Goal: Transaction & Acquisition: Obtain resource

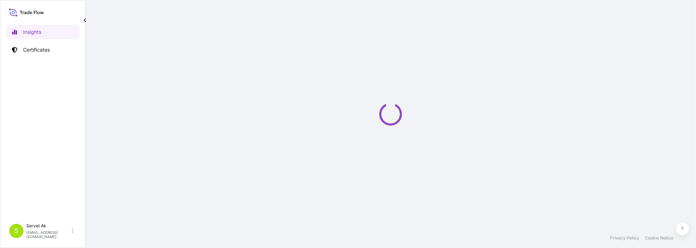
select select "2025"
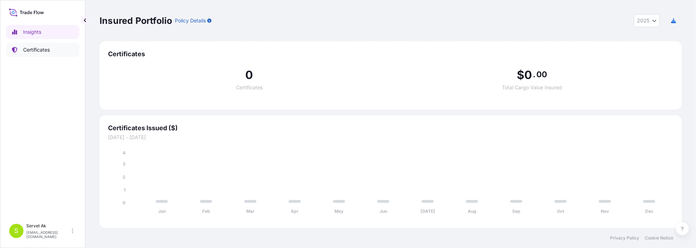
click at [39, 48] on p "Certificates" at bounding box center [36, 49] width 27 height 7
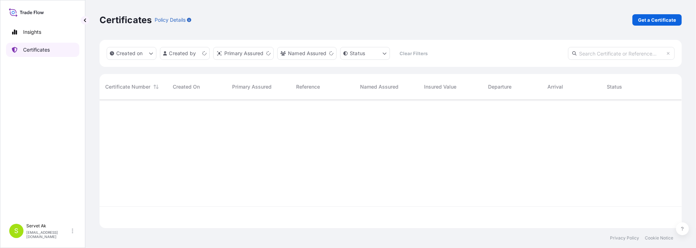
scroll to position [127, 577]
click at [650, 21] on p "Get a Certificate" at bounding box center [657, 19] width 38 height 7
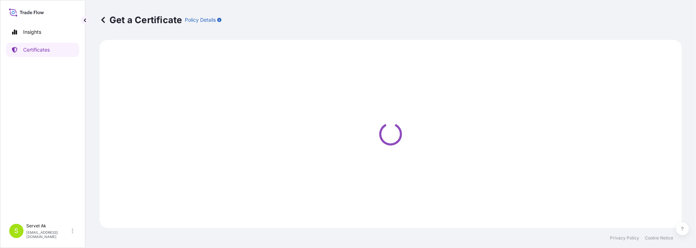
select select "Sea"
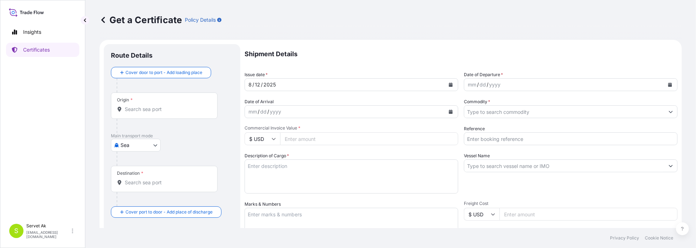
click at [521, 84] on div "mm / dd / yyyy" at bounding box center [564, 84] width 200 height 13
click at [669, 84] on icon "Calendar" at bounding box center [671, 85] width 4 height 4
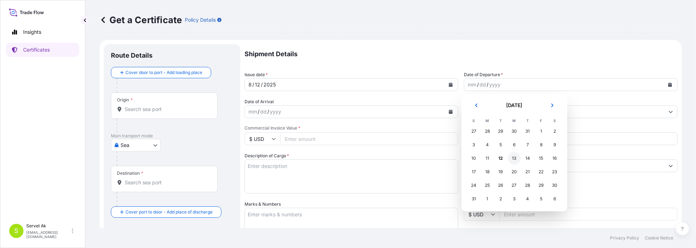
click at [509, 158] on div "13" at bounding box center [514, 158] width 13 height 13
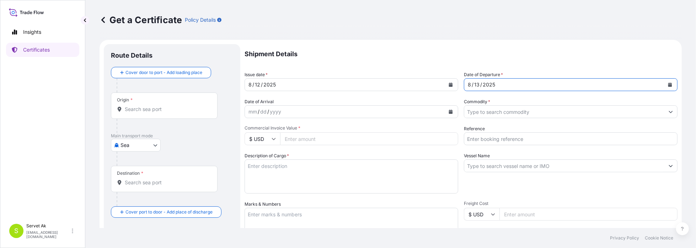
click at [485, 87] on div "2025" at bounding box center [489, 84] width 14 height 9
click at [669, 84] on icon "Calendar" at bounding box center [671, 85] width 4 height 4
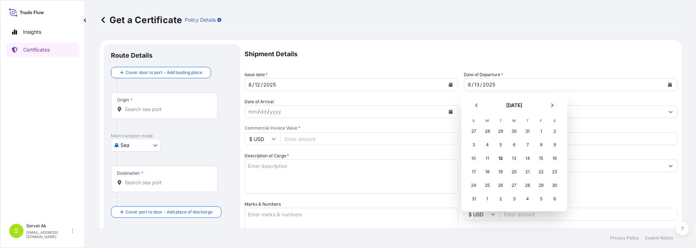
click at [477, 129] on div "27" at bounding box center [474, 131] width 13 height 13
click at [474, 131] on div "27" at bounding box center [474, 131] width 13 height 13
click at [475, 147] on div "3" at bounding box center [474, 144] width 13 height 13
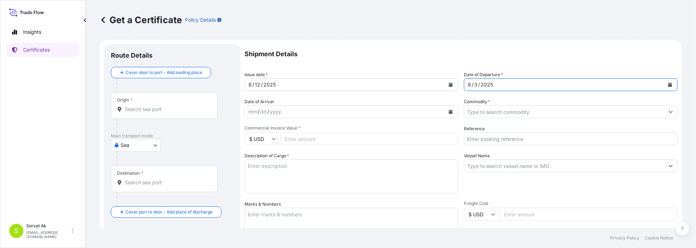
click at [315, 112] on div "mm / dd / yyyy" at bounding box center [345, 111] width 200 height 13
click at [450, 110] on icon "Calendar" at bounding box center [451, 112] width 4 height 4
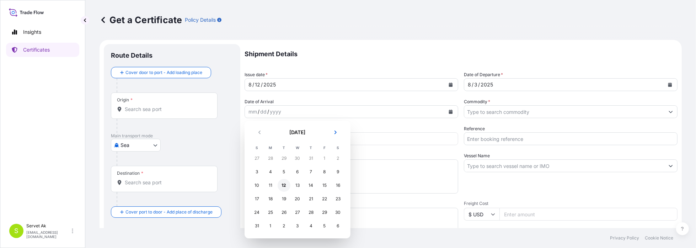
click at [285, 185] on div "12" at bounding box center [284, 185] width 13 height 13
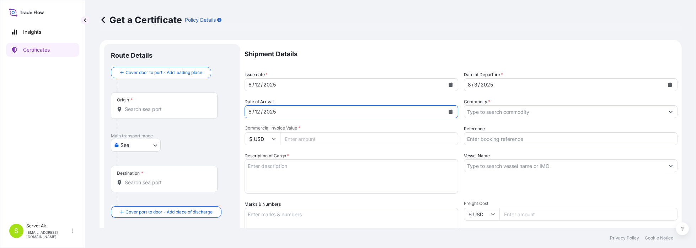
click at [490, 112] on input "Commodity *" at bounding box center [564, 111] width 200 height 13
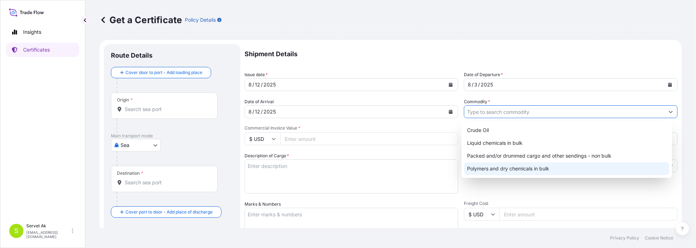
click at [514, 168] on div "Polymers and dry chemicals in bulk" at bounding box center [566, 168] width 205 height 13
type input "Polymers and dry chemicals in bulk"
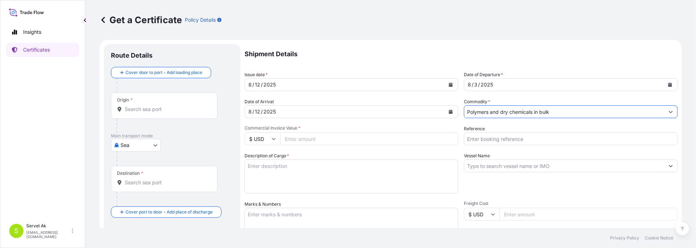
click at [271, 140] on input "$ USD" at bounding box center [263, 138] width 36 height 13
click at [264, 161] on div "€ EUR" at bounding box center [263, 159] width 30 height 14
type input "€ EUR"
click at [304, 137] on input "Commercial Invoice Value *" at bounding box center [369, 138] width 178 height 13
type input "123280"
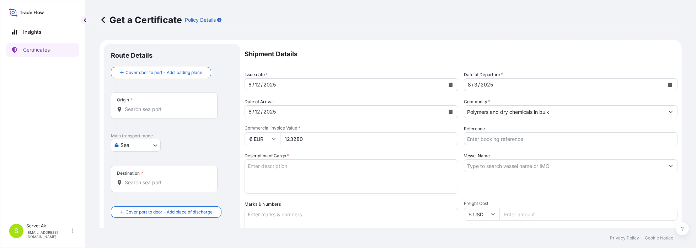
click at [498, 140] on input "Reference" at bounding box center [571, 138] width 214 height 13
paste input "4405953645"
type input "4405953645"
click at [490, 168] on input "Vessel Name" at bounding box center [564, 165] width 200 height 13
click at [487, 163] on input "Vessel Name" at bounding box center [564, 165] width 200 height 13
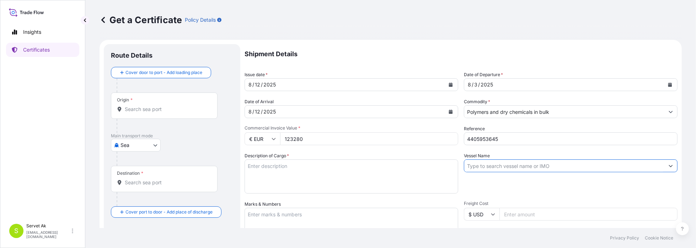
paste input "MSC POH LIN - NT529A"
type input "MSC POH LIN - NT529A"
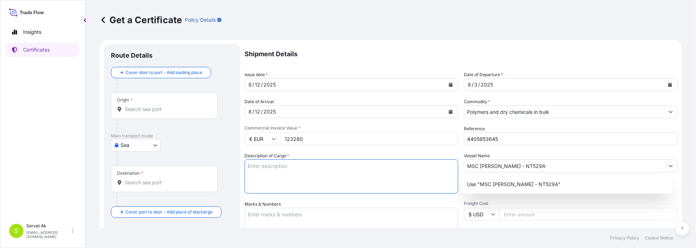
click at [374, 167] on textarea "Description of Cargo *" at bounding box center [352, 176] width 214 height 34
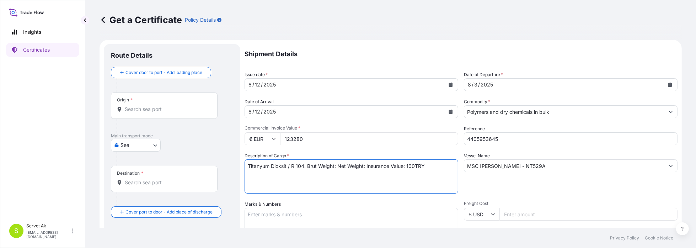
click at [367, 163] on textarea "Titanyum Dioksit / R 104. Brut Weight: Net Weight: Insurance Value: 100TRY" at bounding box center [352, 176] width 214 height 34
click at [336, 165] on textarea "Titanyum Dioksit / R 104. Brut Weight: Net Weight: 40.000kg Insurance Value: 10…" at bounding box center [352, 176] width 214 height 34
drag, startPoint x: 260, startPoint y: 172, endPoint x: 242, endPoint y: 165, distance: 19.2
click at [242, 165] on form "Route Details Cover door to port - Add loading place Place of loading Road / In…" at bounding box center [391, 223] width 583 height 367
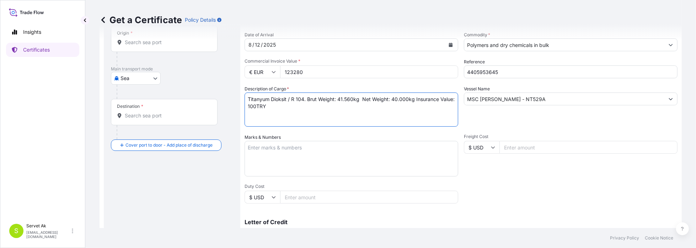
scroll to position [71, 0]
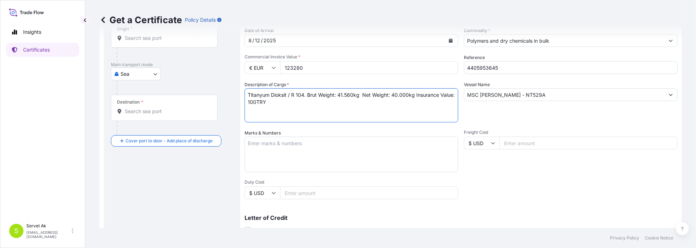
type textarea "Titanyum Dioksit / R 104. Brut Weight: 41.560kg Net Weight: 40.000kg Insurance …"
click at [280, 140] on textarea "Marks & Numbers" at bounding box center [352, 155] width 214 height 36
paste textarea "Titanyum Dioksit / R 104. Brut Weight: 41.560kg Net Weight: 40.000kg Insurance …"
type textarea "Titanyum Dioksit / R 104. Brut Weight: 41.560kg Net Weight: 40.000kg Insurance …"
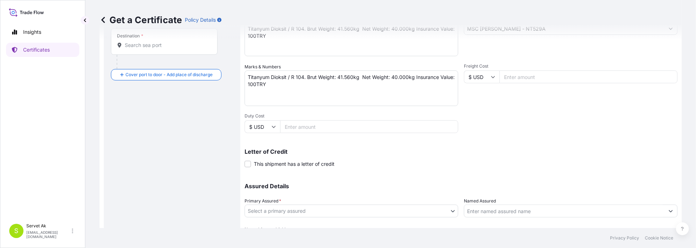
scroll to position [142, 0]
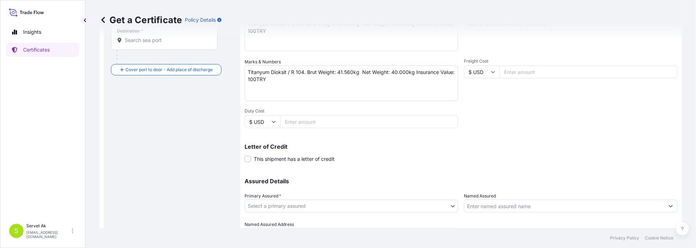
click at [276, 204] on body "Insights Certificates S Servet Ak servet.ak@lyondellbasell.com Get a Certificat…" at bounding box center [348, 124] width 696 height 248
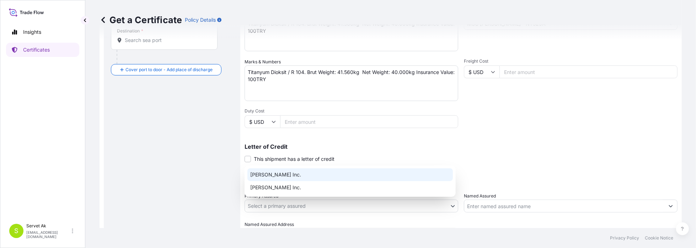
click at [276, 174] on div "A. Schulman Inc." at bounding box center [351, 174] width 206 height 13
select select "32057"
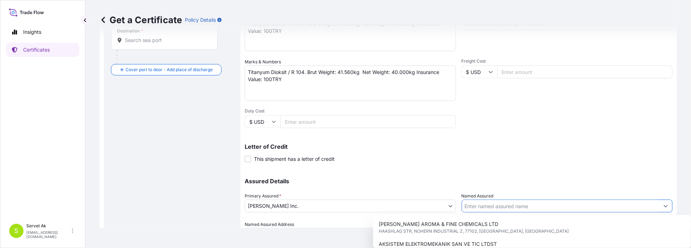
click at [499, 206] on input "Named Assured" at bounding box center [561, 206] width 198 height 13
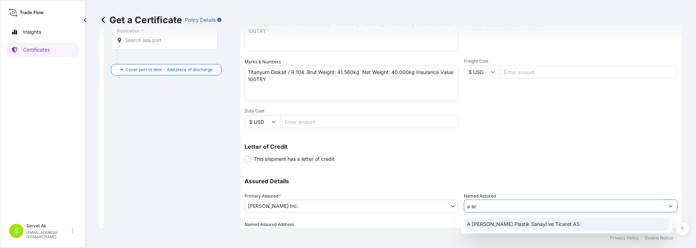
click at [506, 218] on div "A Schulman Plastik Sanayi ve Ticaret AS" at bounding box center [566, 224] width 205 height 13
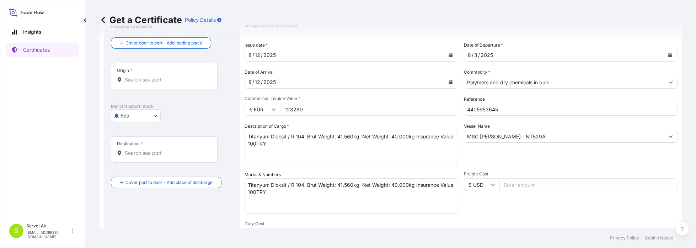
scroll to position [0, 0]
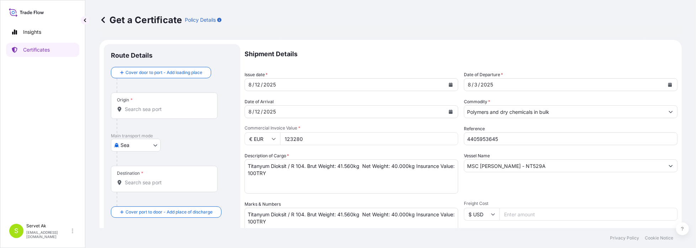
type input "A Schulman Plastik Sanayi ve Ticaret AS"
click at [171, 110] on input "Origin *" at bounding box center [167, 109] width 84 height 7
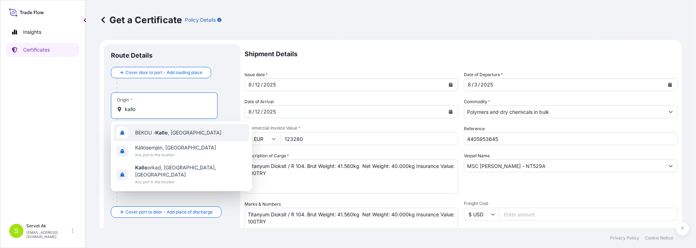
click at [174, 129] on span "BEKOU - Kallo , Belgium" at bounding box center [178, 132] width 86 height 7
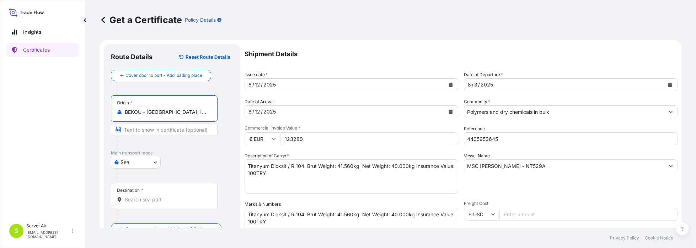
type input "BEKOU - Kallo, Belgium"
click at [147, 203] on div "Destination *" at bounding box center [164, 196] width 107 height 26
click at [147, 203] on input "Destination *" at bounding box center [167, 199] width 84 height 7
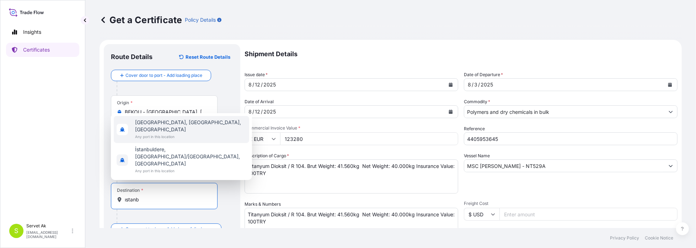
click at [147, 133] on span "Istanbul, İstanbul, Türkiye" at bounding box center [190, 126] width 111 height 14
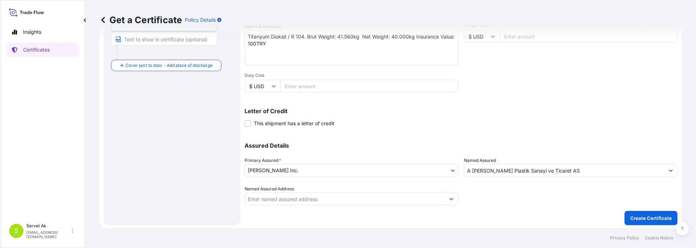
scroll to position [179, 0]
type input "Istanbul, İstanbul, Türkiye"
click at [658, 213] on p "Create Certificate" at bounding box center [652, 216] width 42 height 7
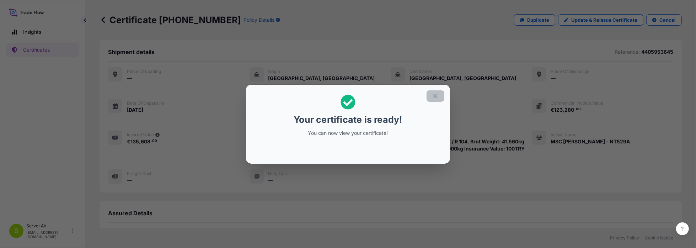
click at [436, 97] on icon "button" at bounding box center [435, 96] width 6 height 6
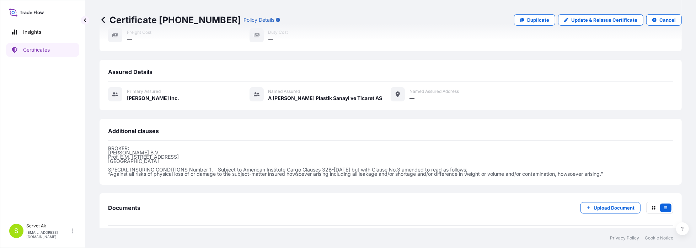
scroll to position [171, 0]
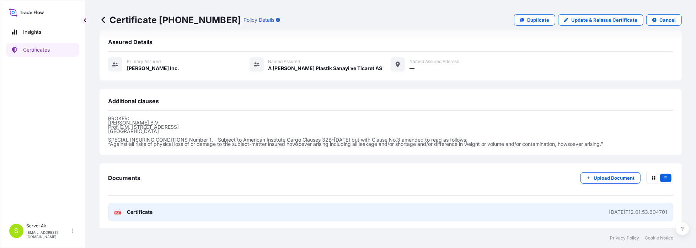
drag, startPoint x: 108, startPoint y: 213, endPoint x: 155, endPoint y: 209, distance: 47.5
click at [155, 209] on link "PDF Certificate 2025-08-12T12:01:53.604701" at bounding box center [390, 212] width 565 height 18
